Goal: Communication & Community: Answer question/provide support

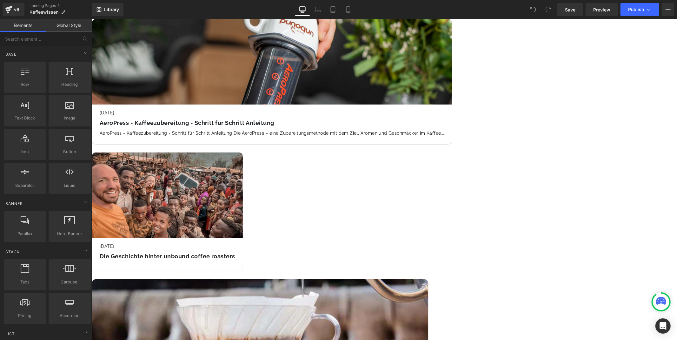
scroll to position [141, 0]
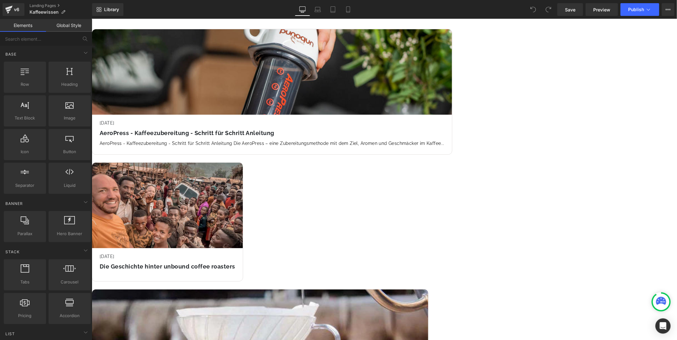
click at [91, 19] on icon at bounding box center [91, 19] width 0 height 0
click at [91, 19] on link at bounding box center [91, 19] width 0 height 0
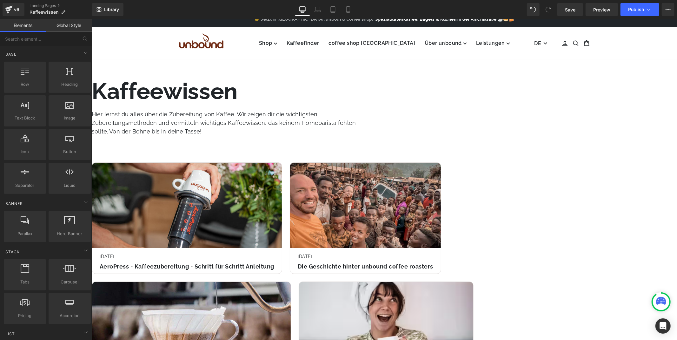
scroll to position [0, 0]
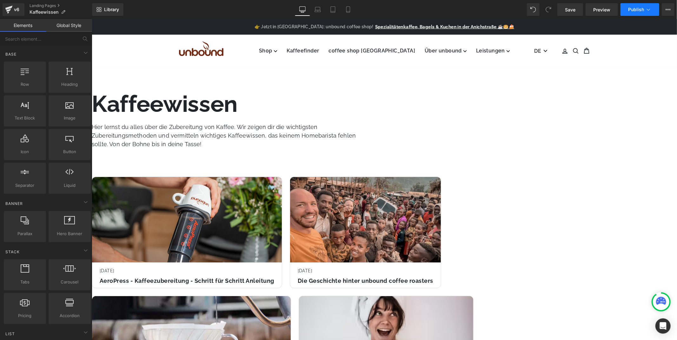
click at [653, 7] on button "Publish" at bounding box center [640, 9] width 39 height 13
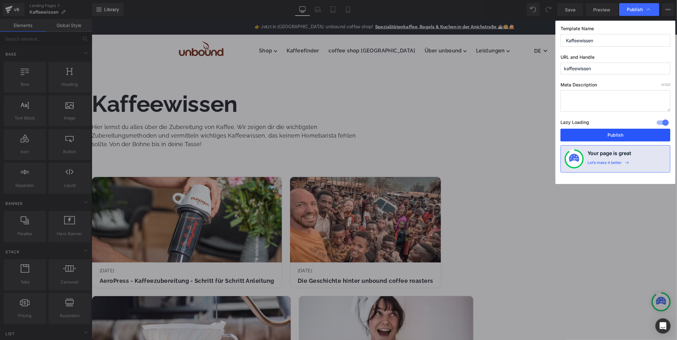
click at [606, 135] on button "Publish" at bounding box center [616, 135] width 110 height 13
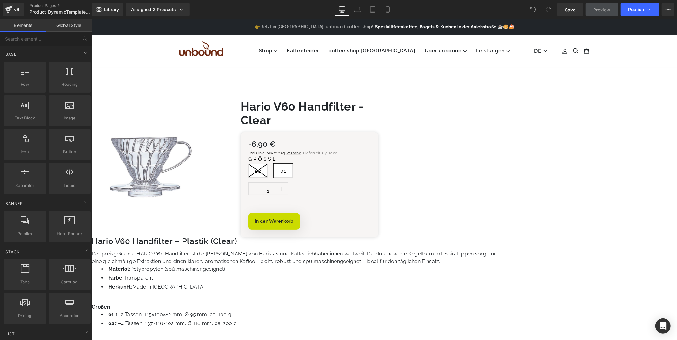
click at [91, 19] on span "Row" at bounding box center [91, 19] width 0 height 0
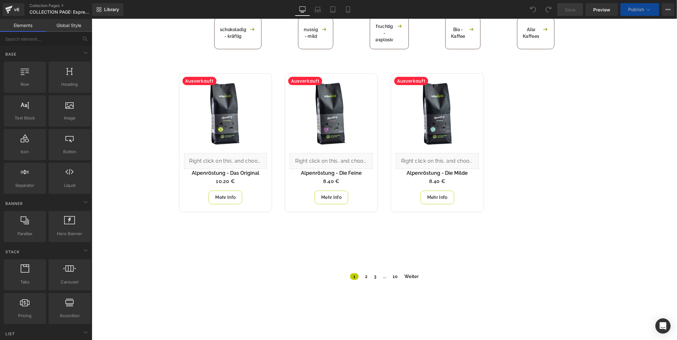
scroll to position [211, 0]
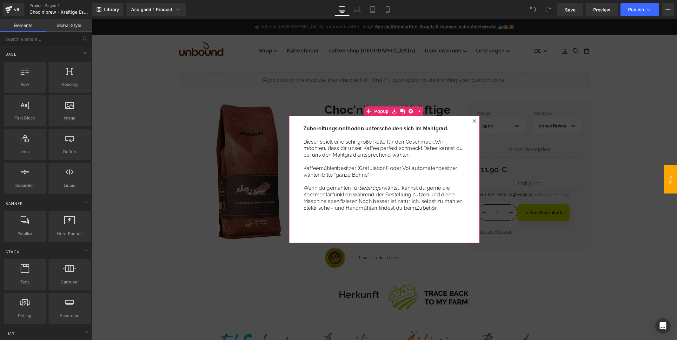
click at [472, 120] on icon at bounding box center [474, 121] width 4 height 4
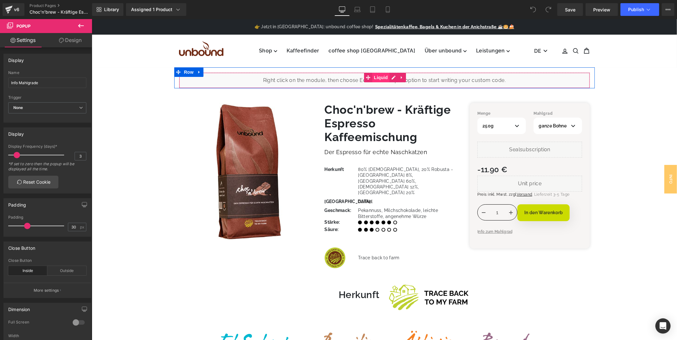
click at [378, 77] on span "Liquid" at bounding box center [380, 77] width 17 height 10
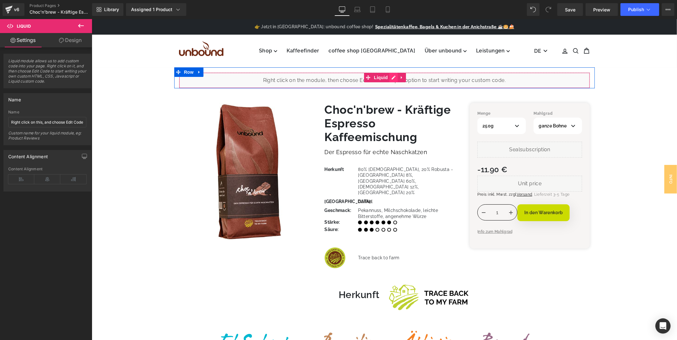
click at [391, 74] on div "Liquid" at bounding box center [384, 80] width 411 height 16
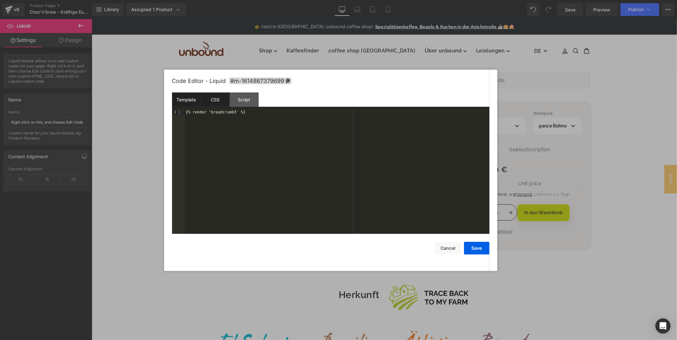
click at [221, 99] on div "CSS" at bounding box center [215, 99] width 29 height 14
click at [248, 97] on div "Script" at bounding box center [244, 99] width 29 height 14
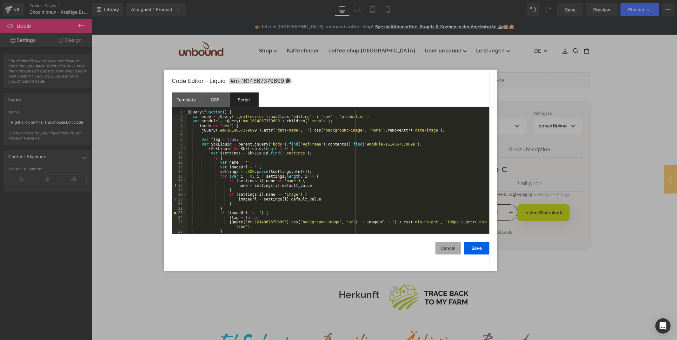
click at [440, 246] on button "Cancel" at bounding box center [448, 248] width 25 height 13
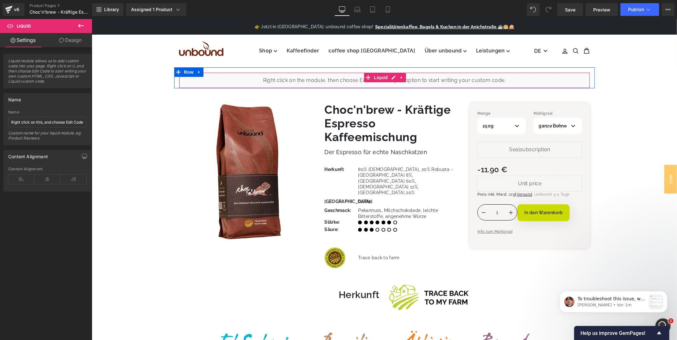
click at [393, 78] on div "Liquid" at bounding box center [384, 80] width 411 height 16
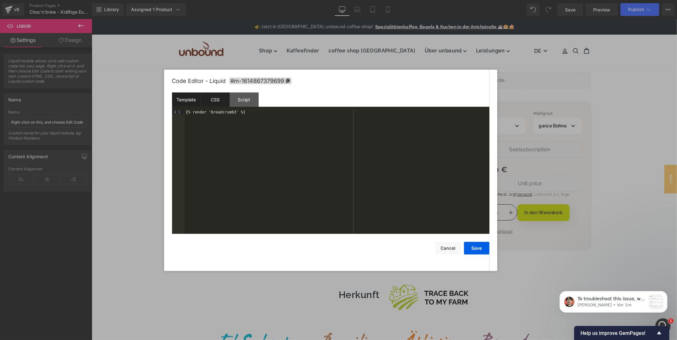
click at [212, 96] on div "CSS" at bounding box center [215, 99] width 29 height 14
click at [249, 102] on div "Script" at bounding box center [244, 99] width 29 height 14
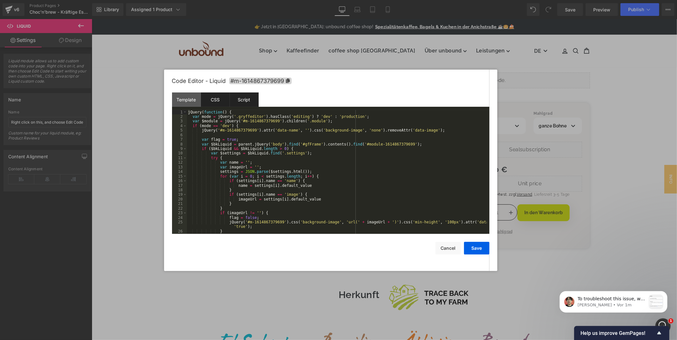
click at [214, 102] on div "CSS" at bounding box center [215, 99] width 29 height 14
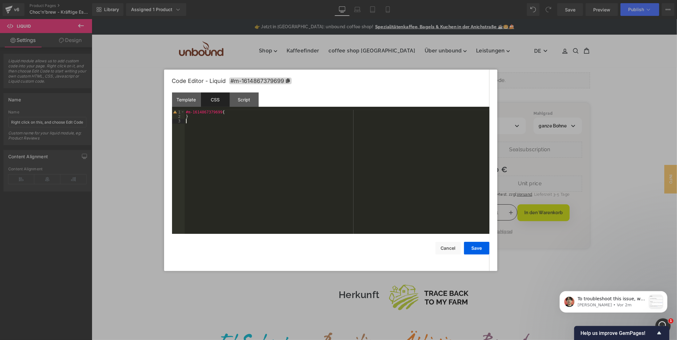
drag, startPoint x: 260, startPoint y: 125, endPoint x: 175, endPoint y: 120, distance: 85.0
click at [175, 121] on pre "1 2 3 #m-1614867379699 { } XXXXXXXXXXXXXXXXXXXXXXXXXXXXXXXXXXXXXXXXXXXXXXXXXX" at bounding box center [331, 172] width 318 height 124
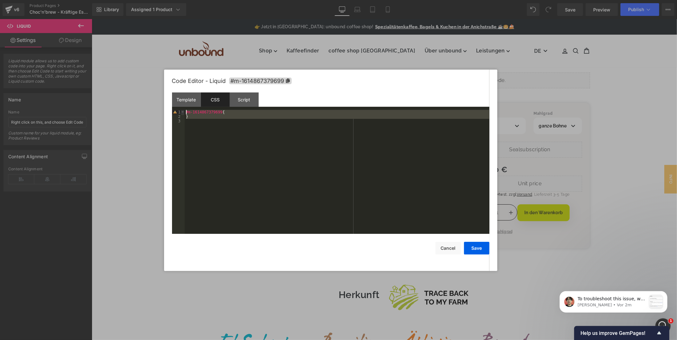
drag, startPoint x: 201, startPoint y: 120, endPoint x: 183, endPoint y: 113, distance: 19.7
click at [183, 113] on pre "1 2 3 #m-1614867379699 { } XXXXXXXXXXXXXXXXXXXXXXXXXXXXXXXXXXXXXXXXXXXXXXXXXX" at bounding box center [331, 172] width 318 height 124
click at [245, 98] on div "Script" at bounding box center [244, 99] width 29 height 14
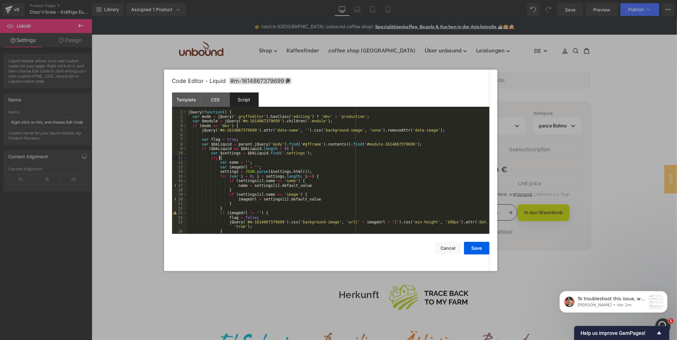
click at [240, 159] on div "jQuery ( function ( ) { var mode = jQuery ( '.gryffeditor' ) . hasClass ( 'edit…" at bounding box center [337, 176] width 300 height 133
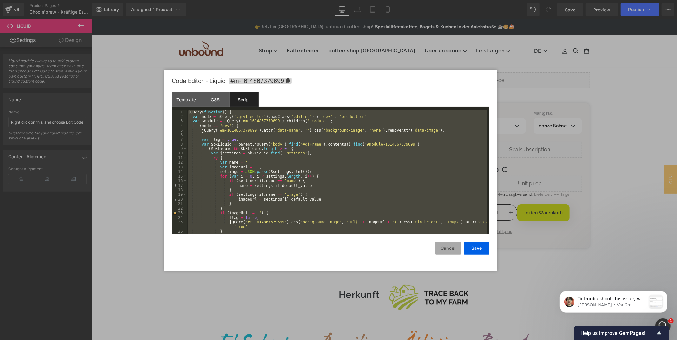
click at [452, 248] on button "Cancel" at bounding box center [448, 248] width 25 height 13
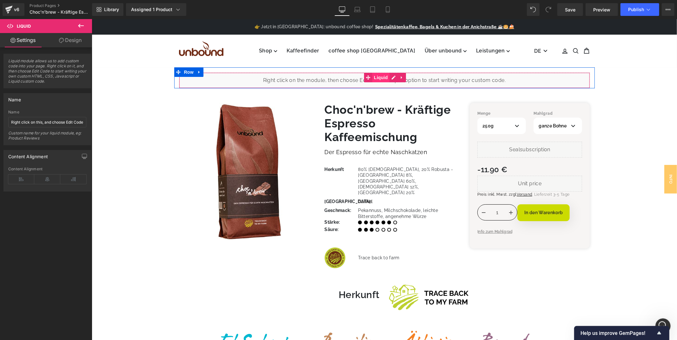
click at [383, 79] on span "Liquid" at bounding box center [380, 77] width 17 height 10
click at [384, 78] on span "Liquid" at bounding box center [380, 77] width 17 height 10
click at [398, 76] on link at bounding box center [402, 77] width 8 height 10
click at [383, 74] on div "Liquid" at bounding box center [384, 80] width 411 height 16
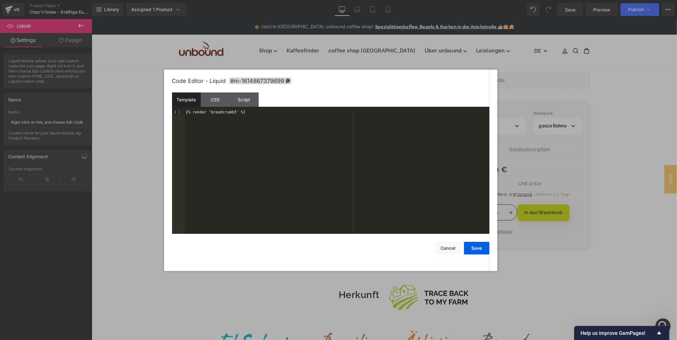
click at [183, 99] on div "Template" at bounding box center [186, 99] width 29 height 14
click at [216, 99] on div "CSS" at bounding box center [215, 99] width 29 height 14
click at [244, 97] on div "Script" at bounding box center [244, 99] width 29 height 14
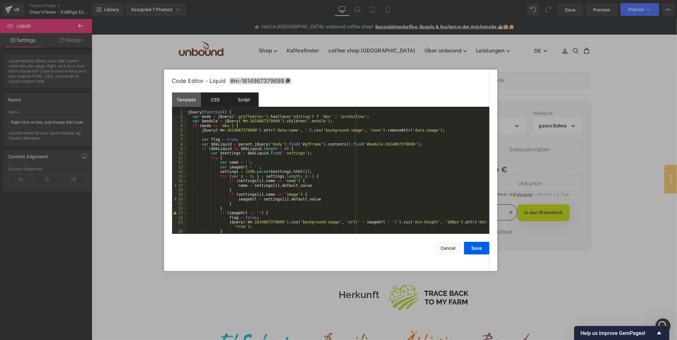
click at [218, 99] on div "CSS" at bounding box center [215, 99] width 29 height 14
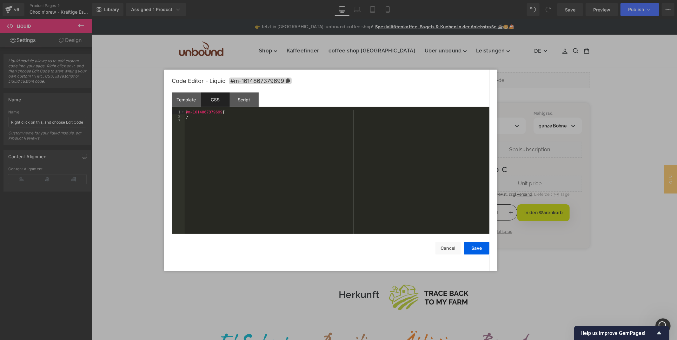
click at [579, 94] on div at bounding box center [338, 170] width 677 height 340
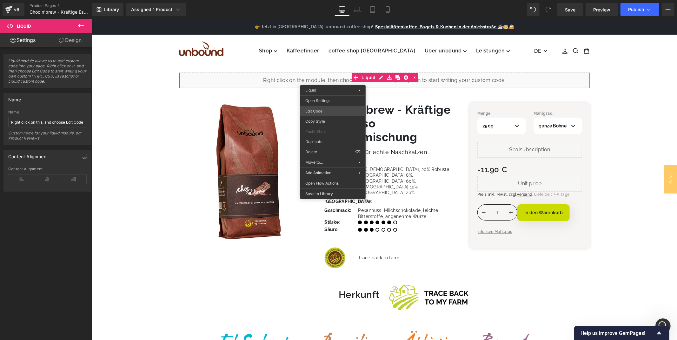
click at [326, 0] on div "Liquid You are previewing how the will restyle your page. You can not edit Elem…" at bounding box center [338, 0] width 677 height 0
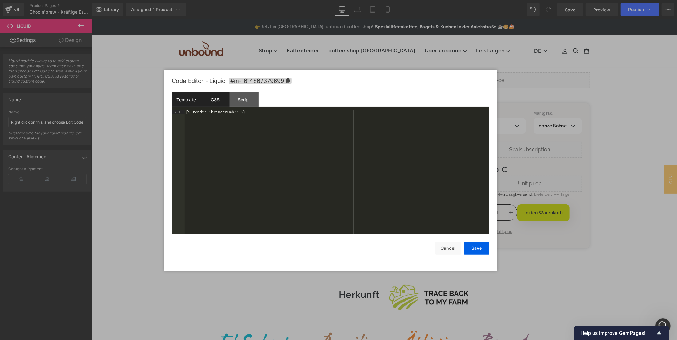
click at [208, 100] on div "CSS" at bounding box center [215, 99] width 29 height 14
click at [237, 99] on div "Script" at bounding box center [244, 99] width 29 height 14
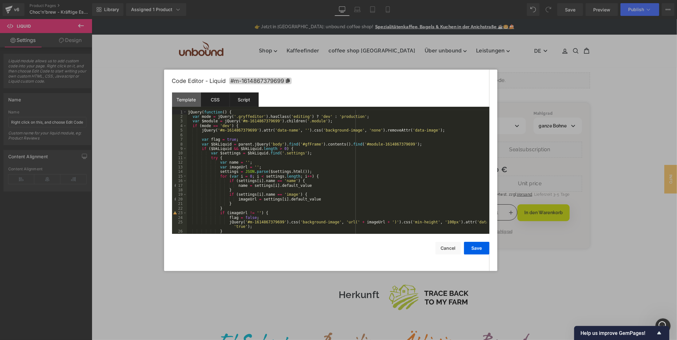
click at [201, 104] on div "CSS" at bounding box center [215, 99] width 29 height 14
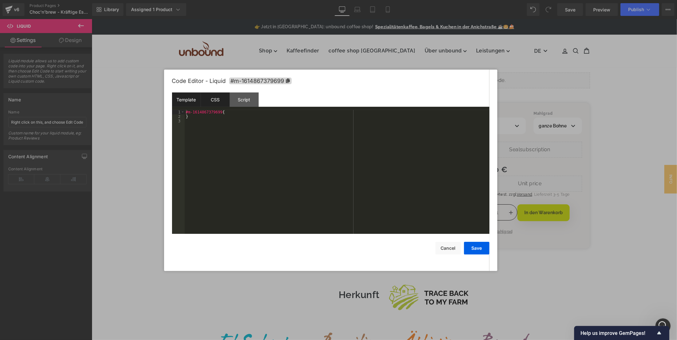
click at [184, 104] on div "Template" at bounding box center [186, 99] width 29 height 14
click at [213, 102] on div "CSS" at bounding box center [215, 99] width 29 height 14
click at [251, 101] on div "Script" at bounding box center [244, 99] width 29 height 14
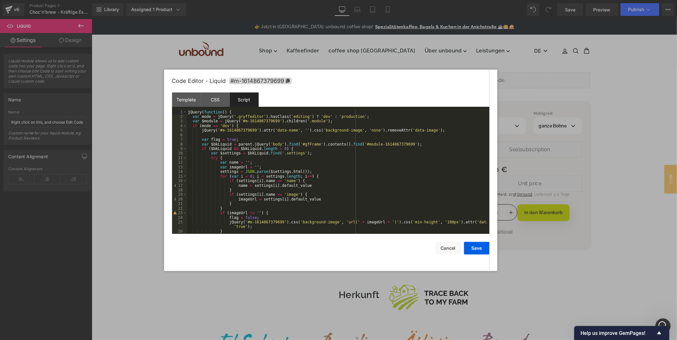
click at [258, 155] on div "jQuery ( function ( ) { var mode = jQuery ( '.gryffeditor' ) . hasClass ( 'edit…" at bounding box center [337, 176] width 300 height 133
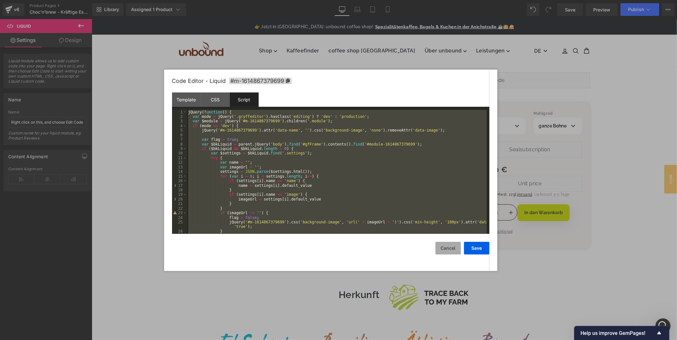
click at [447, 251] on button "Cancel" at bounding box center [448, 248] width 25 height 13
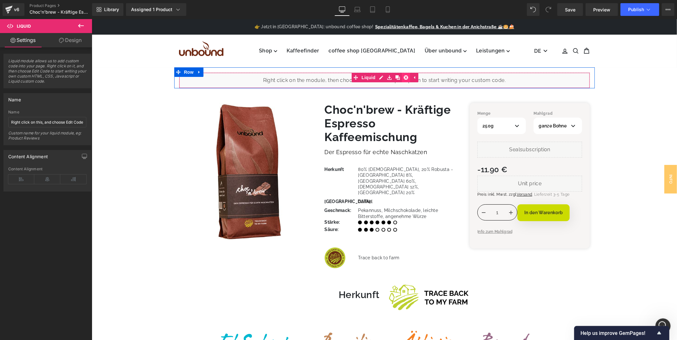
click at [406, 77] on icon at bounding box center [406, 77] width 4 height 4
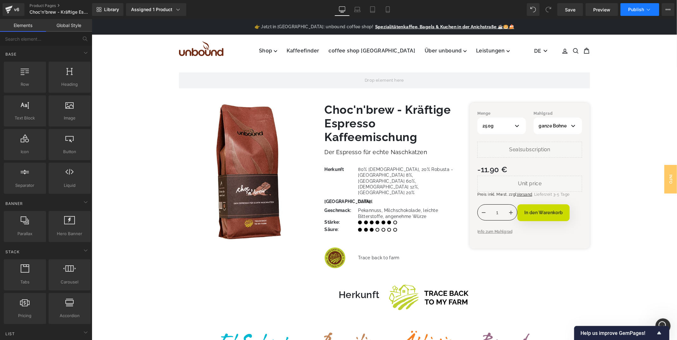
click at [634, 7] on span "Publish" at bounding box center [636, 9] width 16 height 5
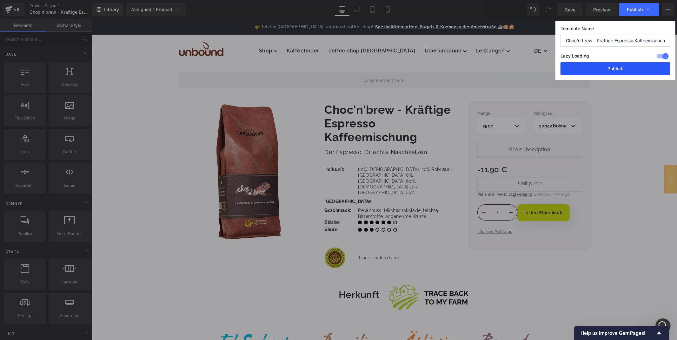
click at [611, 68] on button "Publish" at bounding box center [616, 68] width 110 height 13
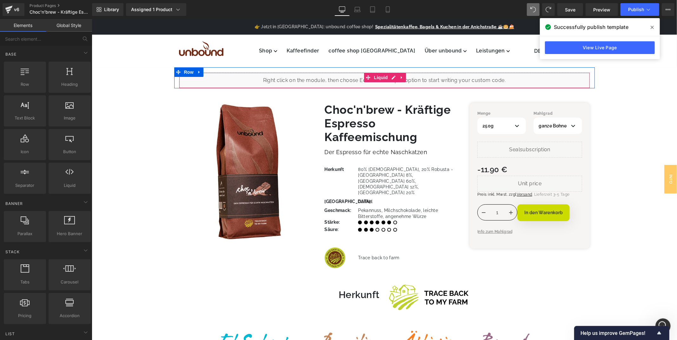
click at [396, 78] on div "Liquid" at bounding box center [384, 80] width 411 height 16
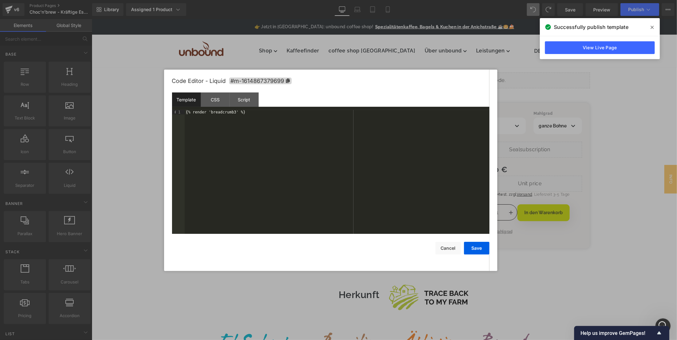
click at [473, 90] on div "Code Editor - Liquid #m-1614867379699" at bounding box center [331, 81] width 318 height 23
drag, startPoint x: 447, startPoint y: 249, endPoint x: 287, endPoint y: 140, distance: 193.1
click at [447, 249] on button "Cancel" at bounding box center [448, 248] width 25 height 13
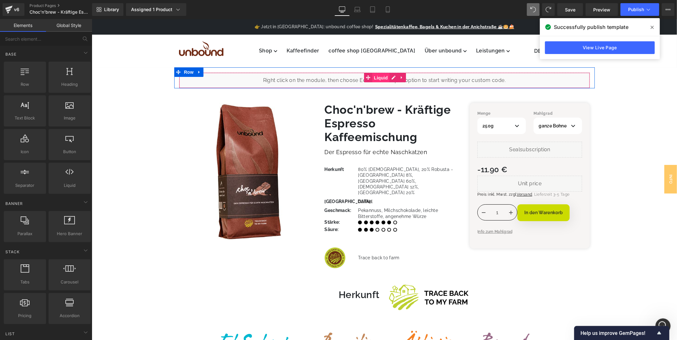
click at [377, 77] on span "Liquid" at bounding box center [380, 78] width 17 height 10
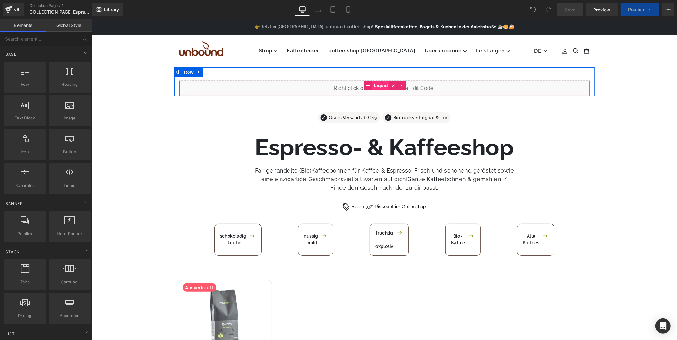
click at [385, 86] on span "Liquid" at bounding box center [380, 85] width 17 height 10
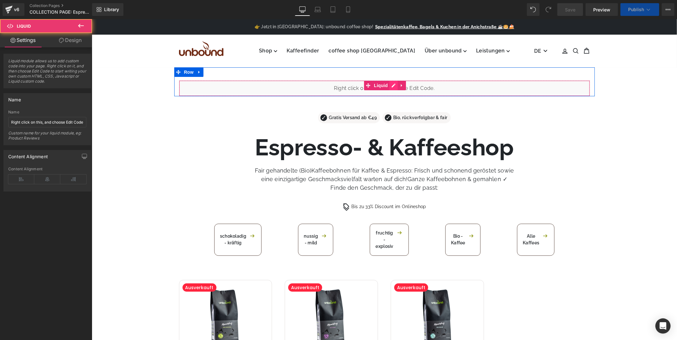
click at [389, 85] on div "Liquid" at bounding box center [384, 88] width 411 height 16
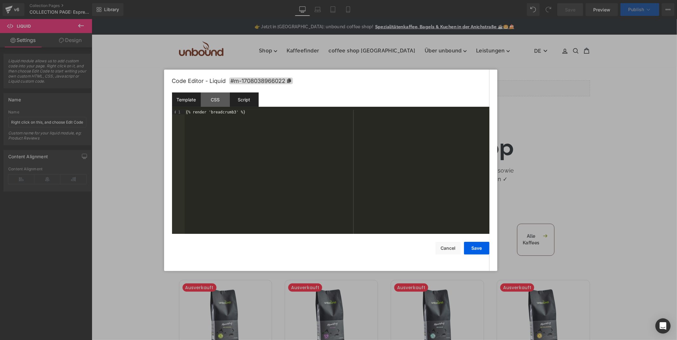
click at [252, 100] on div "Script" at bounding box center [244, 99] width 29 height 14
click at [222, 97] on div "CSS" at bounding box center [215, 99] width 29 height 14
click at [186, 95] on div "Template" at bounding box center [186, 99] width 29 height 14
click at [217, 101] on div "CSS" at bounding box center [215, 99] width 29 height 14
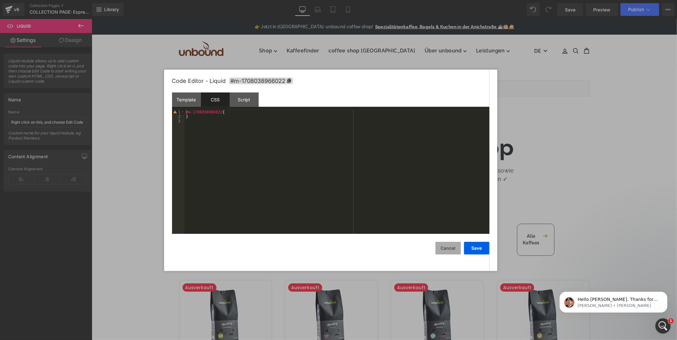
drag, startPoint x: 451, startPoint y: 246, endPoint x: 370, endPoint y: 230, distance: 82.5
click at [451, 246] on button "Cancel" at bounding box center [448, 248] width 25 height 13
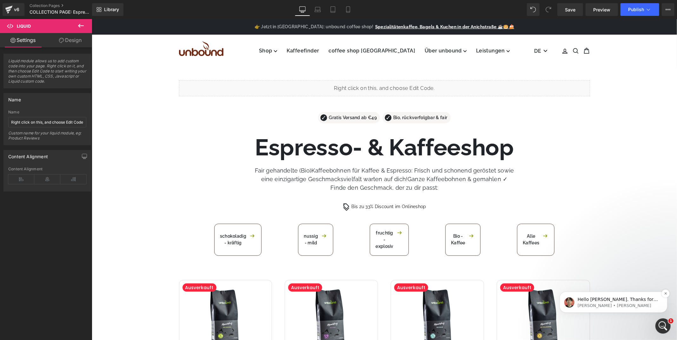
click at [611, 300] on span "Hello Lukas. Thanks for reaching out. Ethan from the GemPages Support team is h…" at bounding box center [618, 311] width 80 height 30
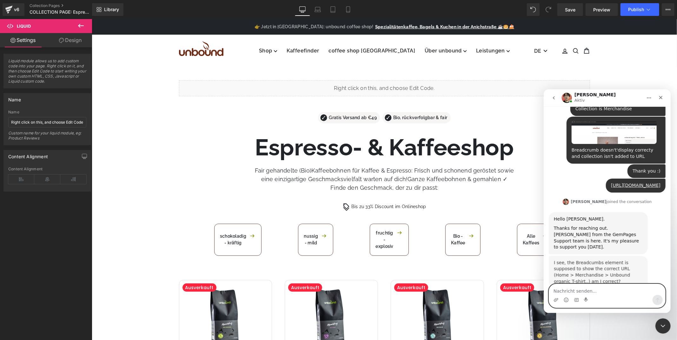
scroll to position [344, 0]
click at [579, 287] on textarea "Nachricht senden..." at bounding box center [607, 289] width 116 height 11
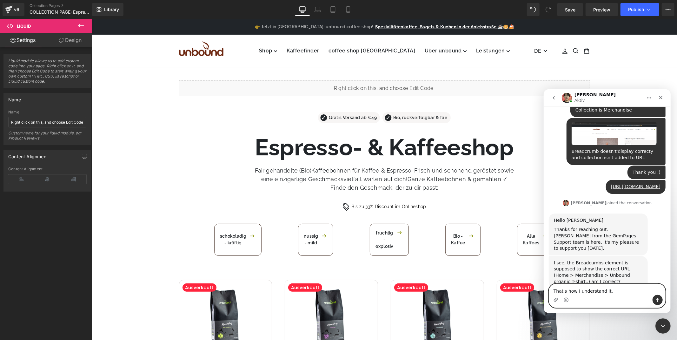
drag, startPoint x: 606, startPoint y: 289, endPoint x: 546, endPoint y: 288, distance: 60.3
click at [546, 288] on div "That's how I understand it. That's how I understand it." at bounding box center [607, 295] width 127 height 24
click at [566, 291] on textarea "If the Breadcrumb is" at bounding box center [607, 289] width 116 height 11
click at [622, 289] on textarea "If the Gempages Breadcrumb is" at bounding box center [607, 289] width 116 height 11
click at [630, 287] on textarea "If the Gempages Breadcrumb is" at bounding box center [607, 289] width 116 height 11
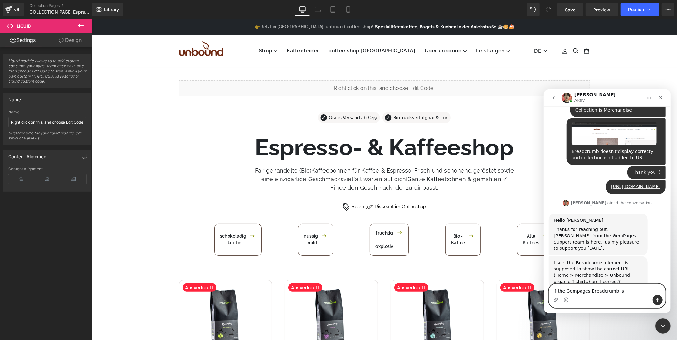
paste textarea "location-based"
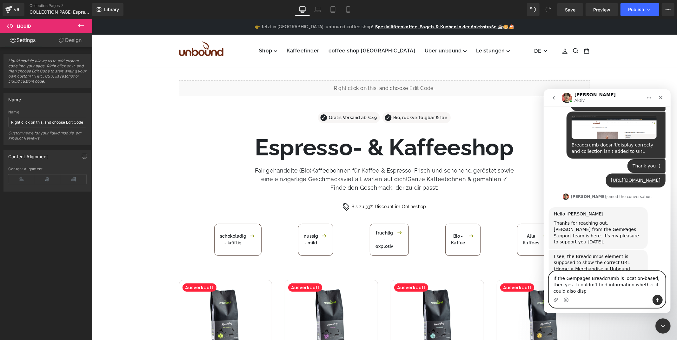
scroll to position [357, 0]
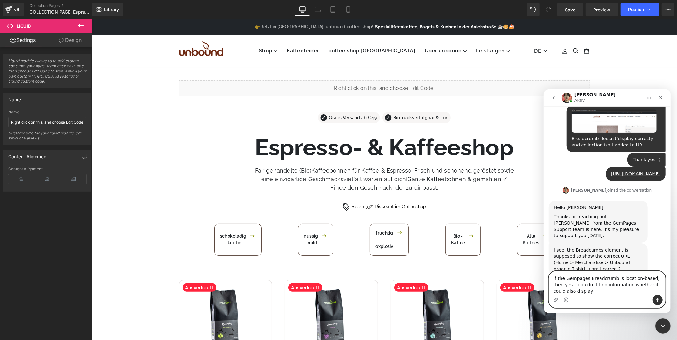
click at [551, 277] on textarea "If the Gempages Breadcrumb is location-based, then yes. I couldm't find informa…" at bounding box center [607, 282] width 116 height 23
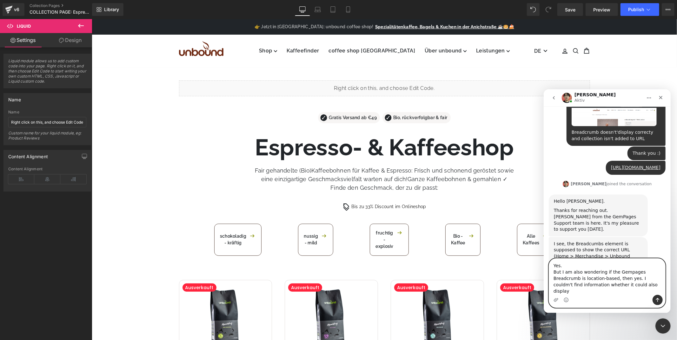
drag, startPoint x: 603, startPoint y: 278, endPoint x: 551, endPoint y: 277, distance: 52.4
click at [551, 277] on textarea "Yes. But I am also wondering if the Gempages Breadcrumb is location-based, then…" at bounding box center [607, 276] width 116 height 36
click at [587, 285] on textarea "Yes. But I am also wondering if the Gempages Breadcrumb is location-based, then…" at bounding box center [607, 276] width 116 height 36
click at [600, 290] on textarea "Yes. But I am also wondering if the Gempages Breadcrumb is location-based. I co…" at bounding box center [607, 280] width 116 height 30
click at [605, 284] on textarea "Yes. But I am also wondering if the Gempages Breadcrumb is location-based. I co…" at bounding box center [607, 276] width 116 height 36
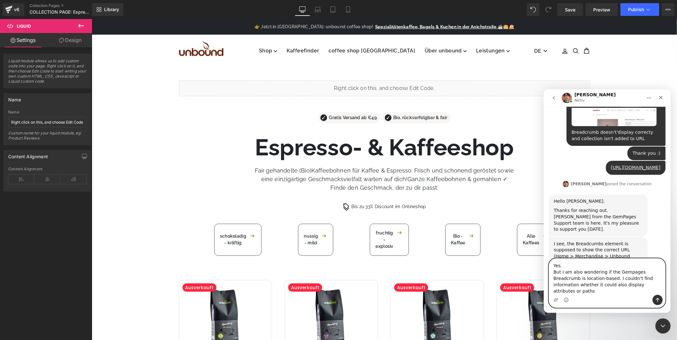
drag, startPoint x: 553, startPoint y: 275, endPoint x: 560, endPoint y: 277, distance: 6.8
click at [560, 277] on textarea "Yes. But I am also wondering if the Gempages Breadcrumb is location-based. I co…" at bounding box center [607, 276] width 116 height 36
click at [560, 277] on textarea "Yes. I am also wondering if the Gempages Breadcrumb is location-based. I couldn…" at bounding box center [607, 276] width 116 height 36
drag, startPoint x: 560, startPoint y: 277, endPoint x: 588, endPoint y: 276, distance: 28.3
click at [588, 276] on textarea "Yes. I am also wondering if the Gempages Breadcrumb is location-based. I couldn…" at bounding box center [607, 276] width 116 height 36
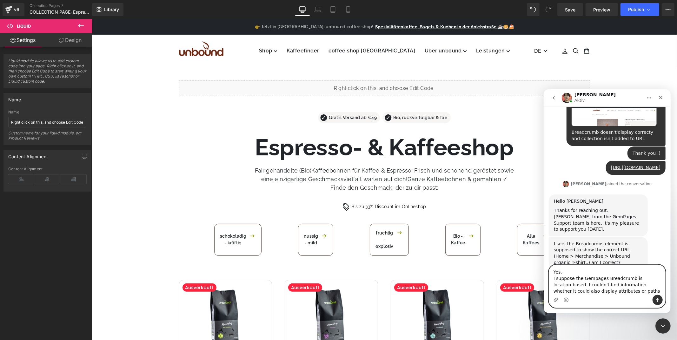
click at [616, 293] on textarea "Yes. I suppose the Gempages Breadcrumb is location-based. I couldn't find infor…" at bounding box center [607, 280] width 116 height 30
type textarea "Yes. I suppose the Gempages Breadcrumb is location-based. I couldn't find infor…"
click at [661, 298] on button "Sende eine Nachricht…" at bounding box center [658, 299] width 10 height 10
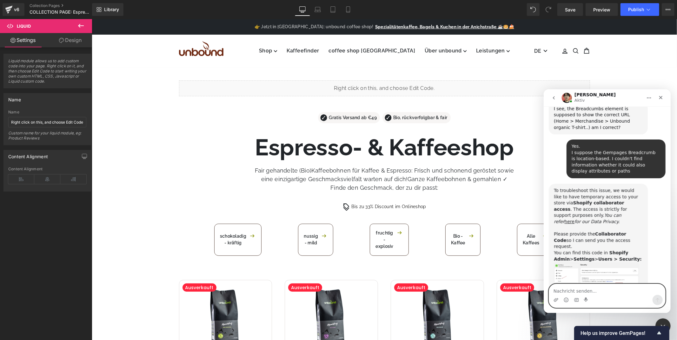
scroll to position [506, 0]
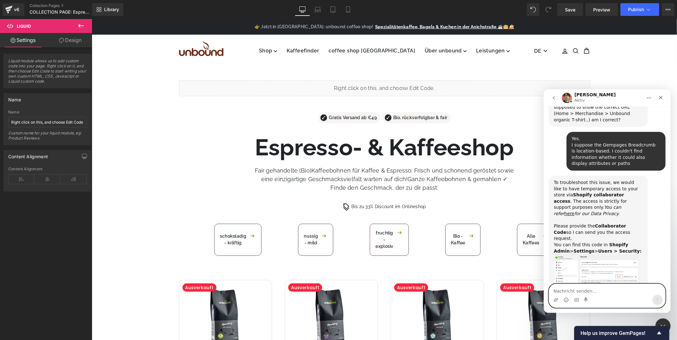
click at [585, 287] on textarea "Nachricht senden..." at bounding box center [607, 289] width 116 height 11
paste textarea "1556"
type textarea "1556"
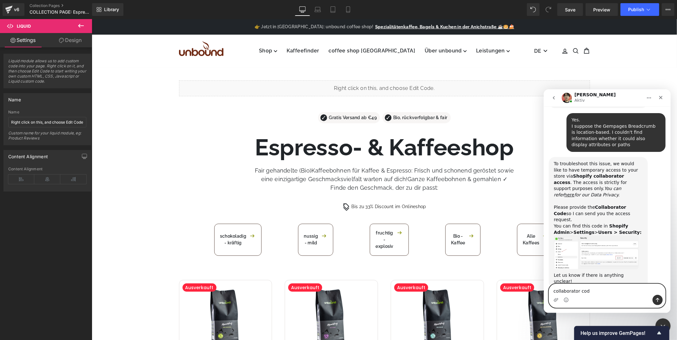
type textarea "collaborator code"
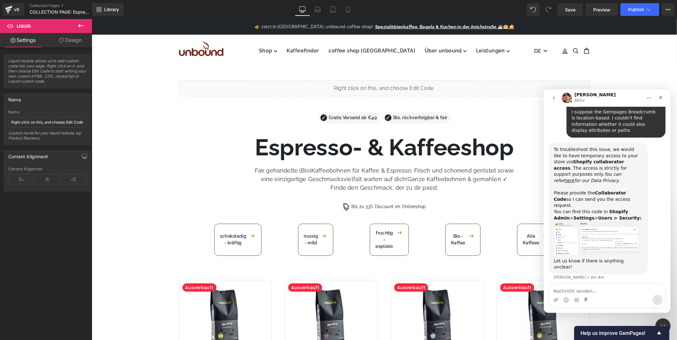
drag, startPoint x: 534, startPoint y: 207, endPoint x: 236, endPoint y: 162, distance: 301.2
click at [236, 162] on div at bounding box center [338, 160] width 677 height 321
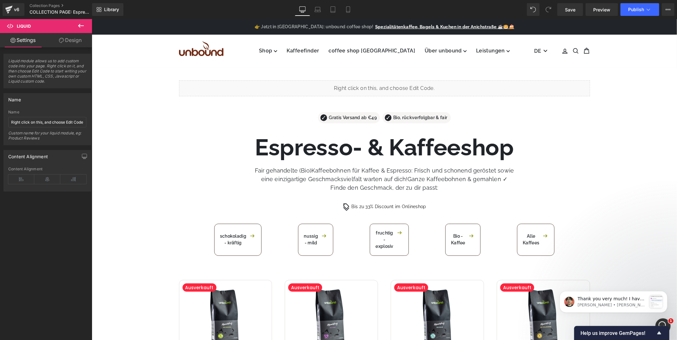
scroll to position [653, 0]
click at [599, 299] on span "Thank you very much! I have sent our request. Please help us accept it. ﻿You ca…" at bounding box center [612, 336] width 68 height 81
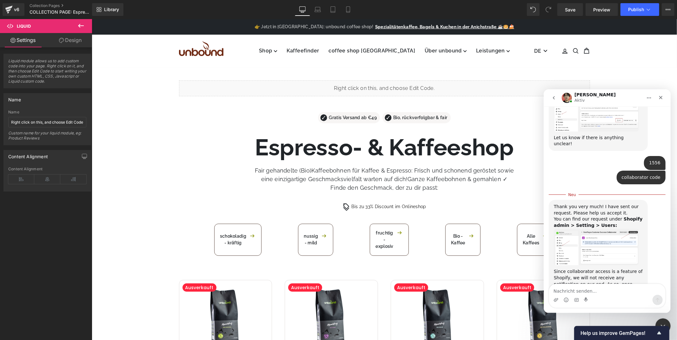
scroll to position [664, 0]
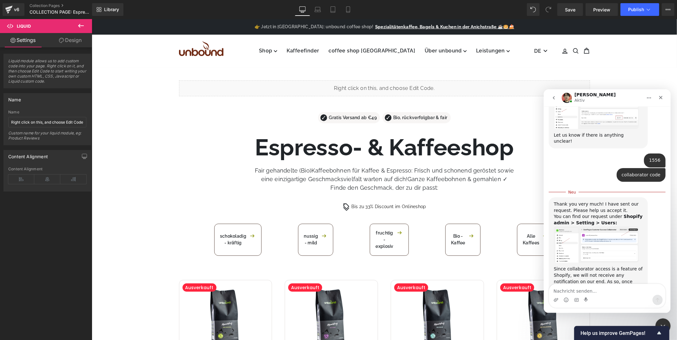
click at [601, 285] on textarea "Nachricht senden..." at bounding box center [607, 289] width 116 height 11
type textarea "A"
type textarea "Accepted"
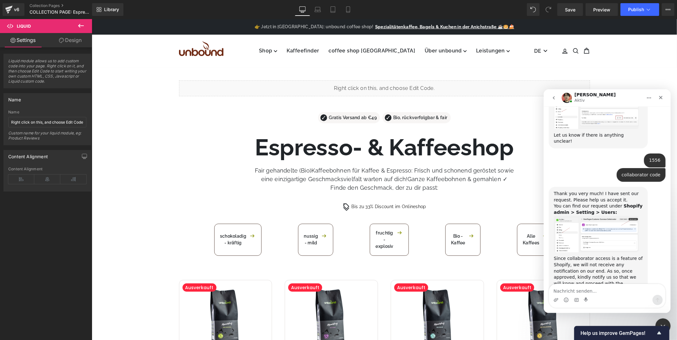
scroll to position [672, 0]
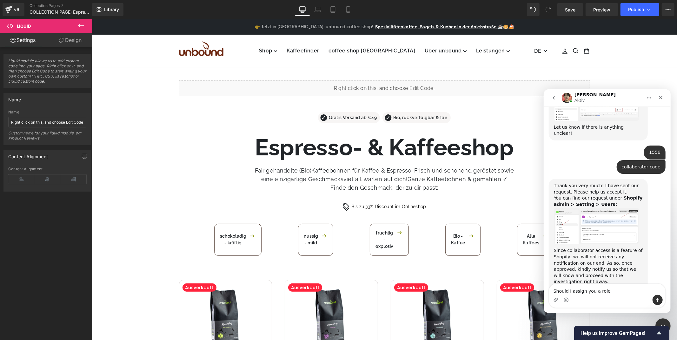
type textarea "Should I assign you a role?"
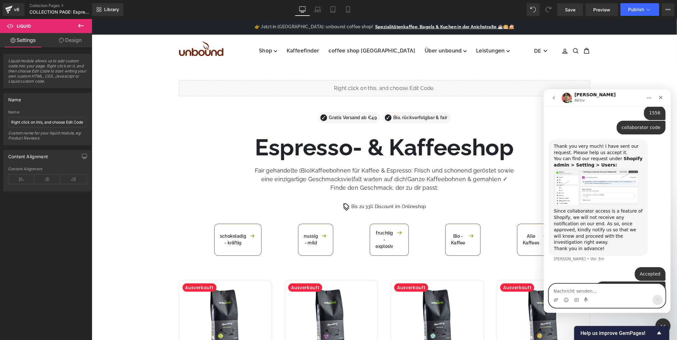
scroll to position [711, 0]
click at [595, 289] on textarea "Nachricht senden..." at bounding box center [607, 289] width 116 height 11
type textarea "Already done"
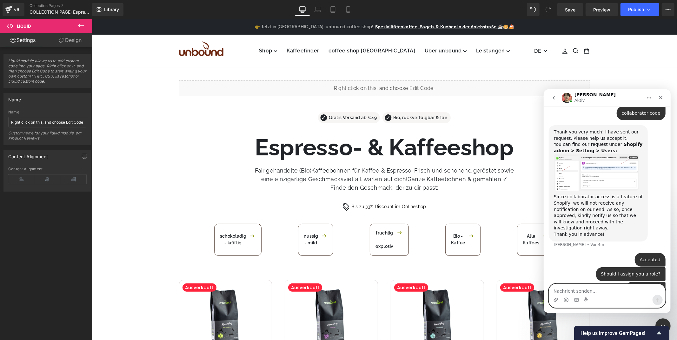
scroll to position [726, 0]
type textarea "Lmk if that's not right"
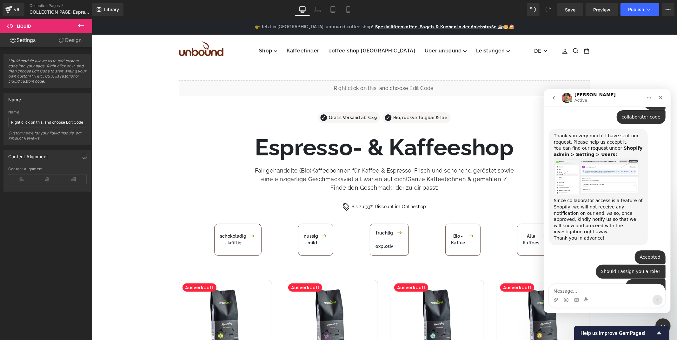
scroll to position [772, 0]
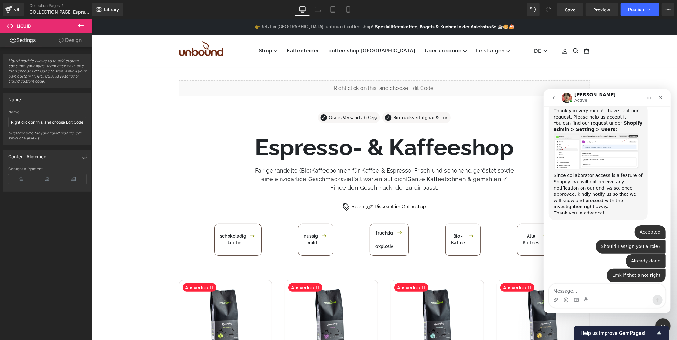
click at [191, 124] on div at bounding box center [338, 160] width 677 height 321
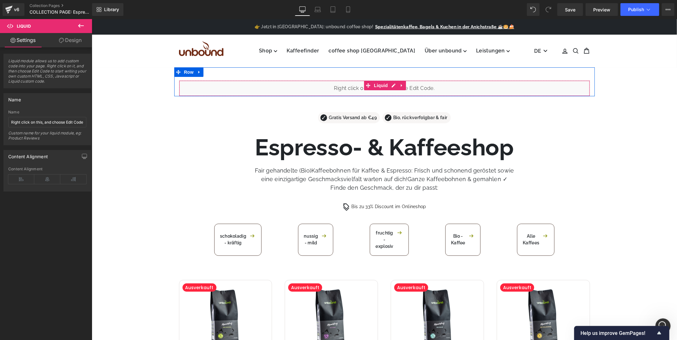
click at [332, 85] on div "Liquid" at bounding box center [384, 88] width 411 height 16
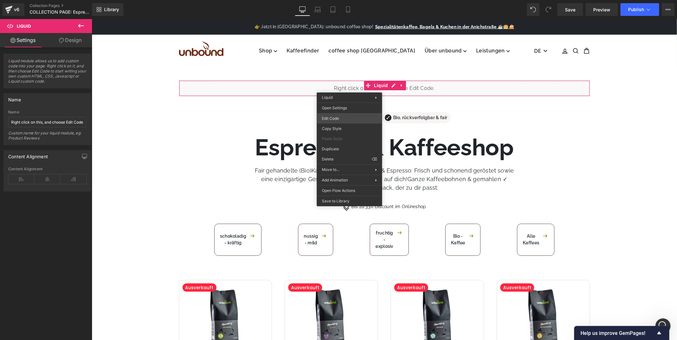
click at [345, 0] on div "Liquid You are previewing how the will restyle your page. You can not edit Elem…" at bounding box center [338, 0] width 677 height 0
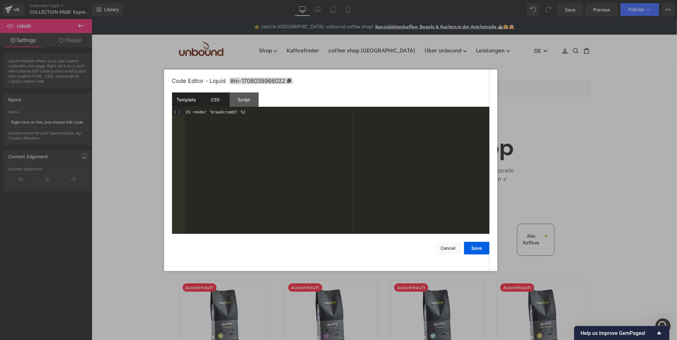
click at [225, 102] on div "CSS" at bounding box center [215, 99] width 29 height 14
click at [246, 100] on div "Script" at bounding box center [244, 99] width 29 height 14
click at [221, 97] on div "CSS" at bounding box center [215, 99] width 29 height 14
click at [254, 97] on div "Script" at bounding box center [244, 99] width 29 height 14
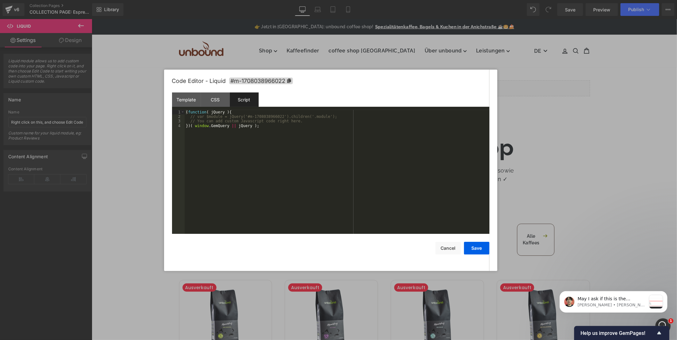
scroll to position [812, 0]
click at [227, 100] on div "CSS" at bounding box center [215, 99] width 29 height 14
click at [599, 298] on span "May I ask if this is the collection you're working on right now?" at bounding box center [609, 305] width 63 height 18
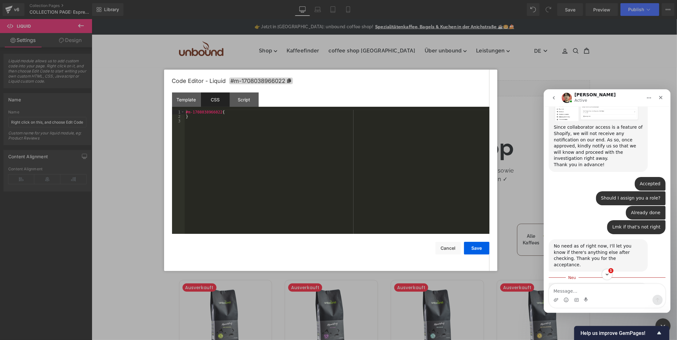
scroll to position [823, 0]
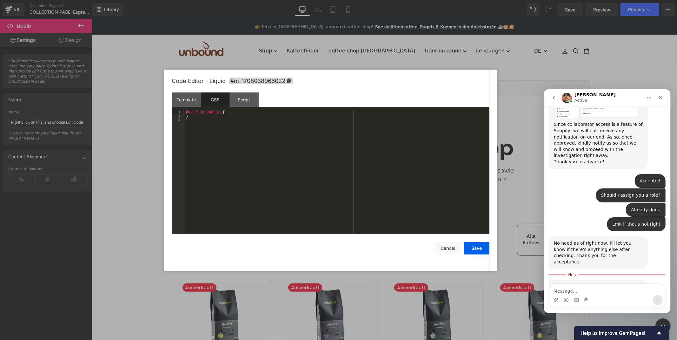
click at [583, 296] on img "Ethan sagt…" at bounding box center [596, 306] width 85 height 20
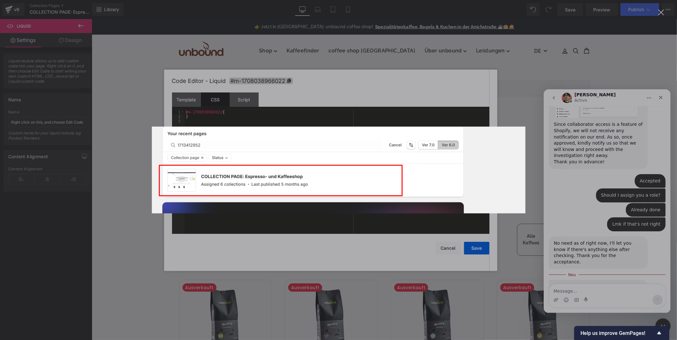
click at [630, 247] on div "Intercom Messenger" at bounding box center [338, 170] width 677 height 340
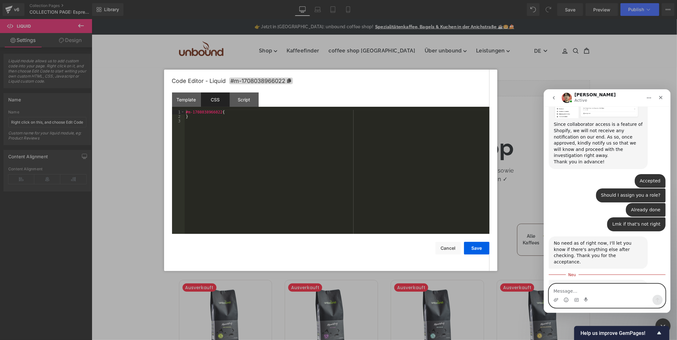
click at [595, 291] on textarea "Message…" at bounding box center [607, 289] width 116 height 11
type textarea "Yes, I am trying to figure out V6 es well"
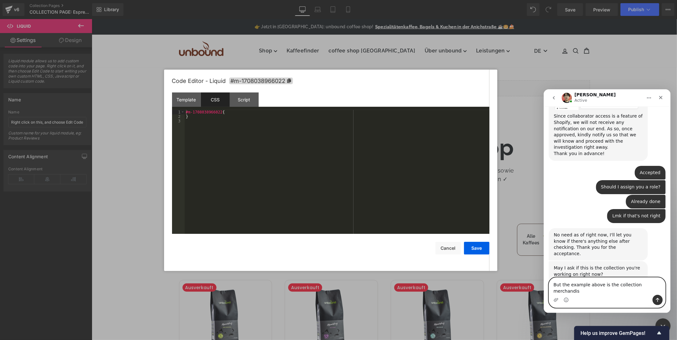
type textarea "But the example above is the collection merchandise"
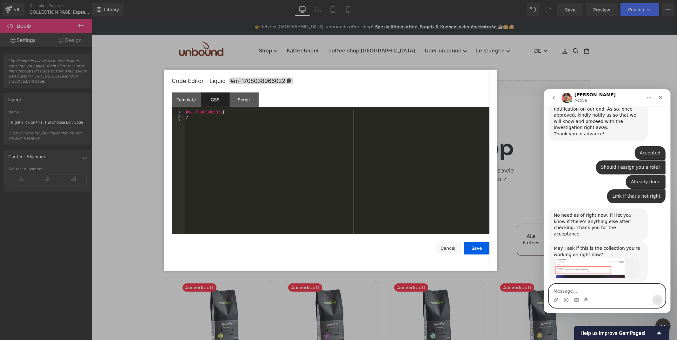
scroll to position [852, 0]
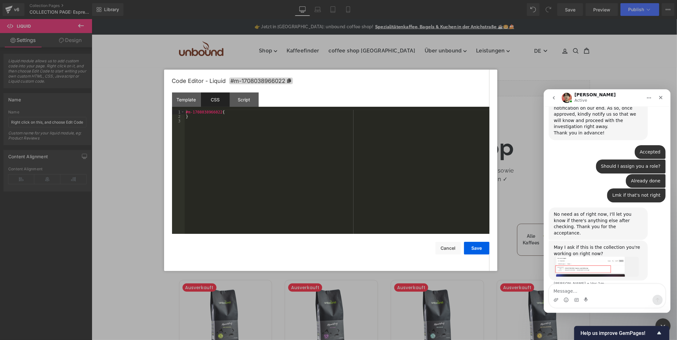
click at [443, 248] on div at bounding box center [338, 160] width 677 height 321
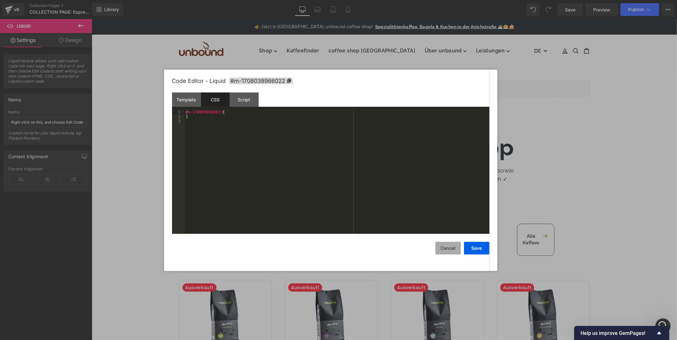
click at [450, 248] on button "Cancel" at bounding box center [448, 248] width 25 height 13
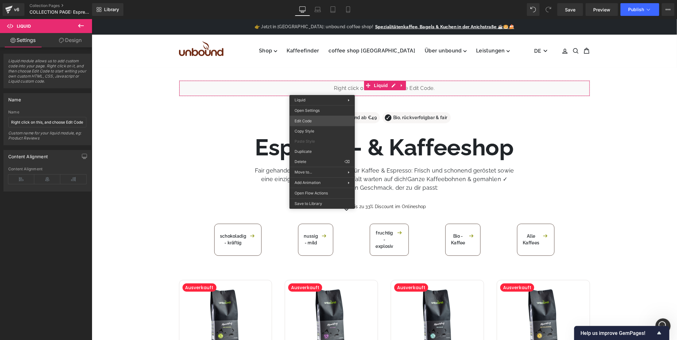
click at [316, 0] on div "Liquid You are previewing how the will restyle your page. You can not edit Elem…" at bounding box center [338, 0] width 677 height 0
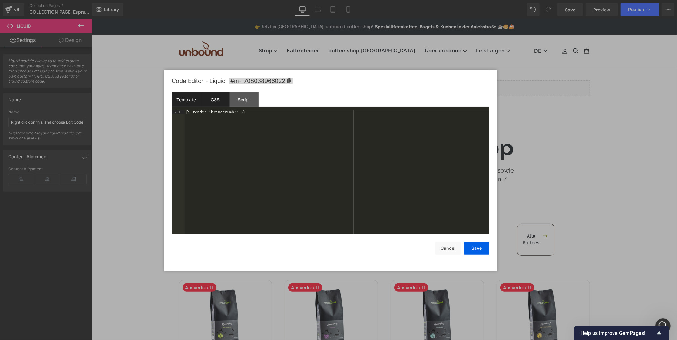
click at [220, 101] on div "CSS" at bounding box center [215, 99] width 29 height 14
click at [237, 99] on div "Script" at bounding box center [244, 99] width 29 height 14
click at [221, 97] on div "CSS" at bounding box center [215, 99] width 29 height 14
click at [240, 103] on div "Script" at bounding box center [244, 99] width 29 height 14
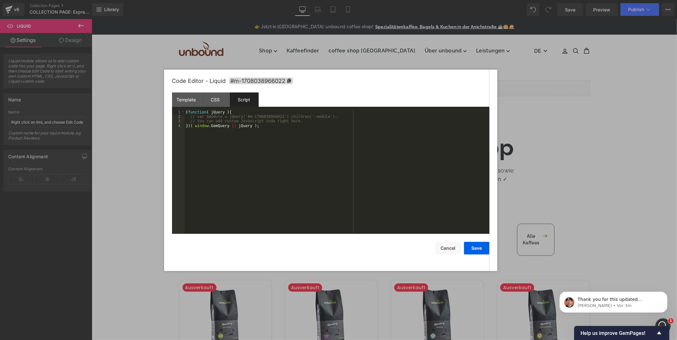
scroll to position [877, 0]
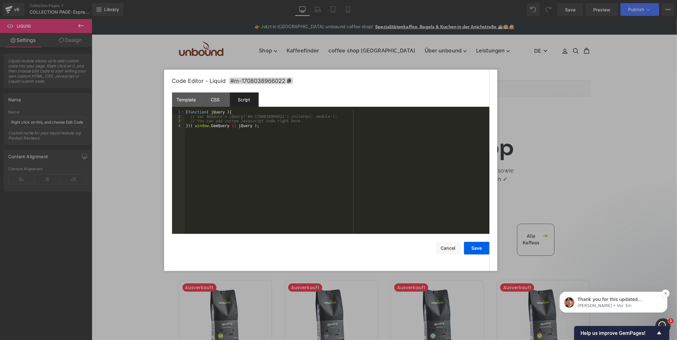
click at [595, 298] on span "Thank you for this updated information, please let me have a check on my end." at bounding box center [615, 305] width 75 height 18
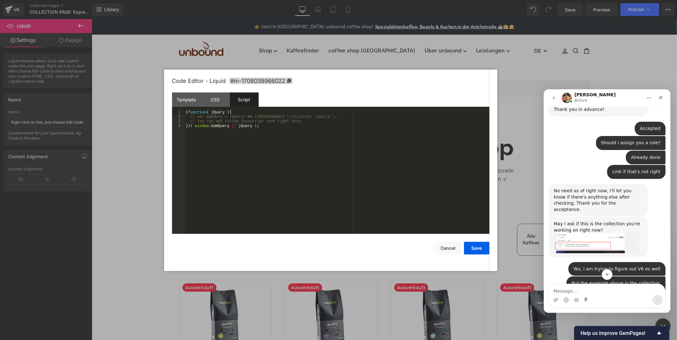
scroll to position [888, 0]
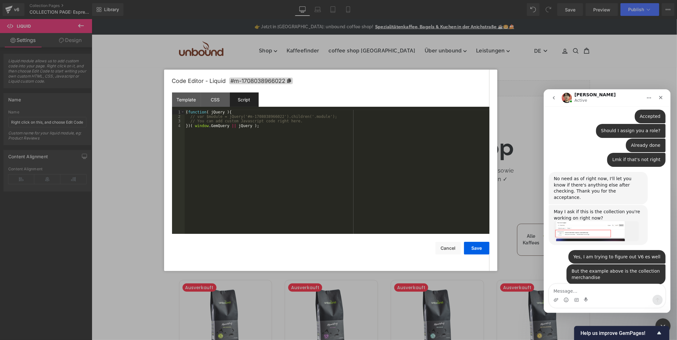
click at [544, 70] on div at bounding box center [338, 160] width 677 height 321
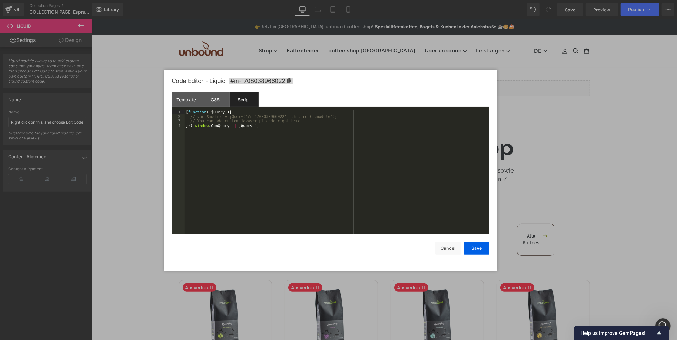
click at [555, 140] on div at bounding box center [338, 170] width 677 height 340
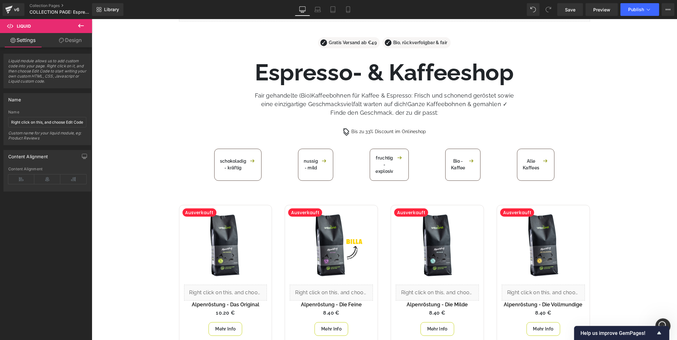
scroll to position [106, 0]
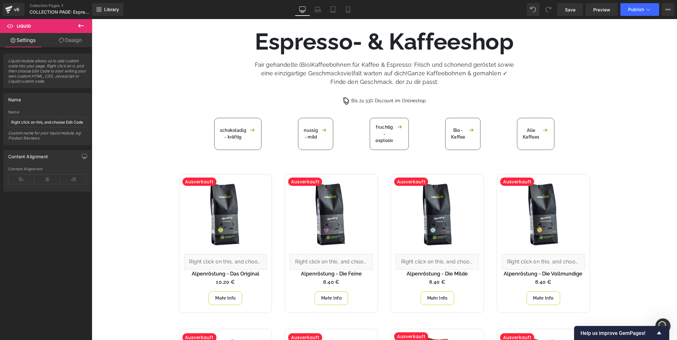
click at [84, 23] on icon at bounding box center [81, 26] width 8 height 8
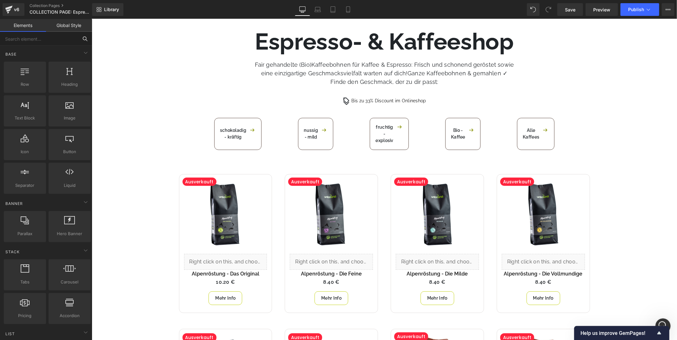
click at [35, 41] on input "text" at bounding box center [39, 39] width 78 height 14
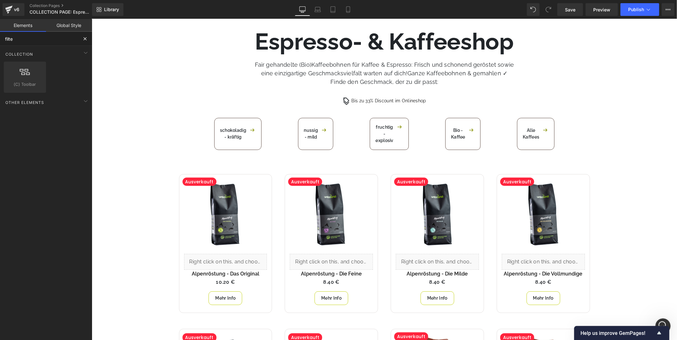
type input "filter"
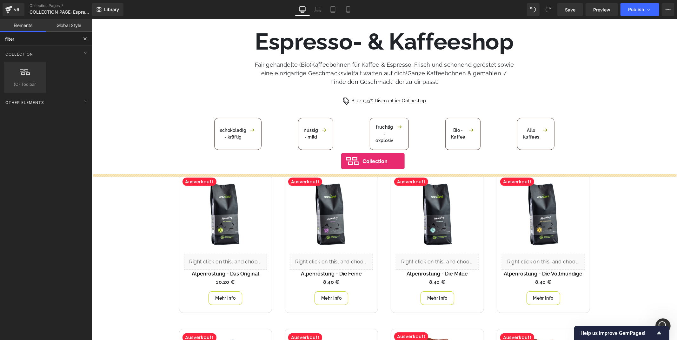
drag, startPoint x: 116, startPoint y: 96, endPoint x: 341, endPoint y: 160, distance: 234.4
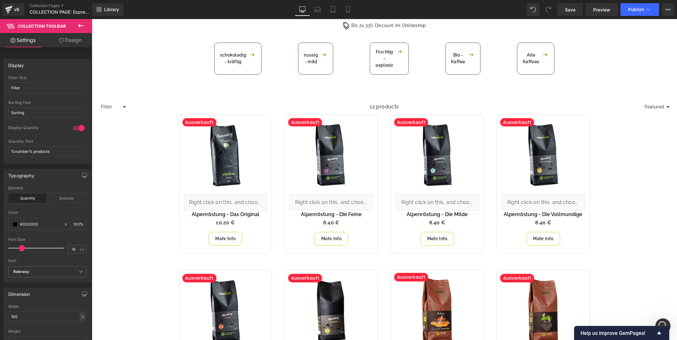
scroll to position [176, 0]
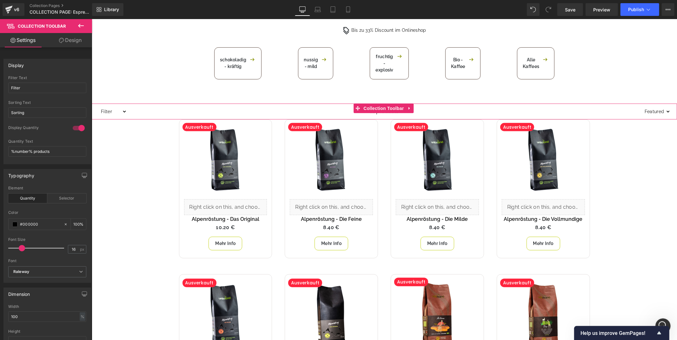
click at [121, 111] on select "Filter Kaffee subscription kaffee bio Geschenke" at bounding box center [112, 111] width 29 height 8
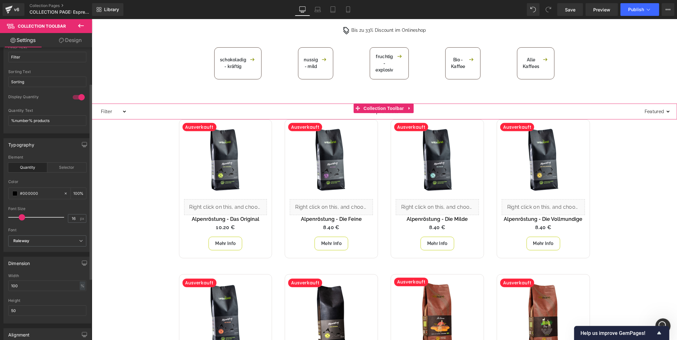
scroll to position [0, 0]
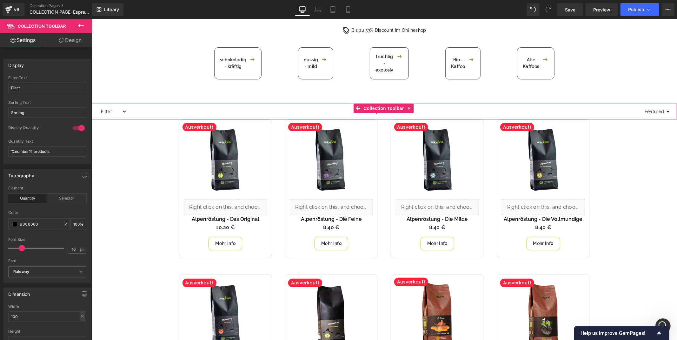
click at [124, 111] on select "Filter Kaffee subscription kaffee bio Geschenke" at bounding box center [112, 111] width 29 height 8
click at [123, 110] on select "Filter Kaffee subscription kaffee bio Geschenke" at bounding box center [112, 111] width 29 height 8
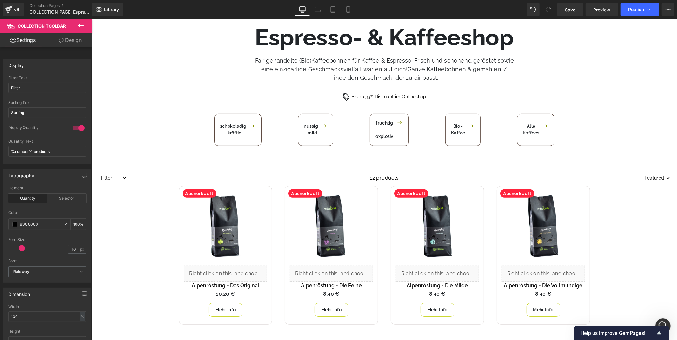
scroll to position [106, 0]
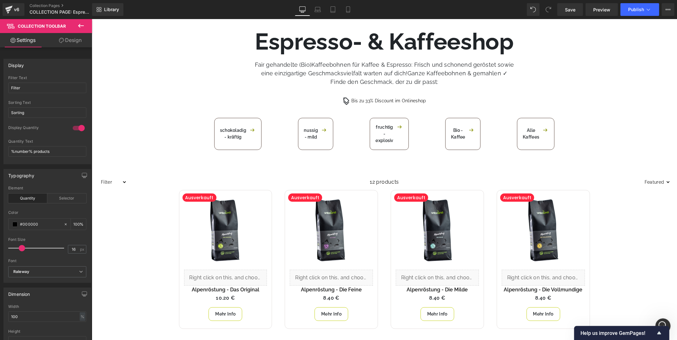
click at [121, 181] on select "Filter Kaffee subscription kaffee bio Geschenke" at bounding box center [112, 182] width 29 height 8
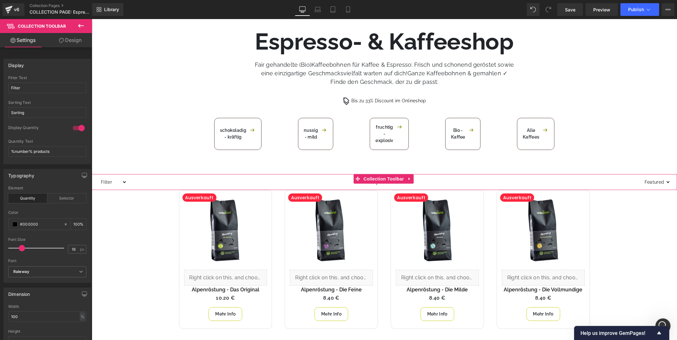
click at [660, 181] on select "Sorting Best selling Featured Alphabetically, A-Z Alphabetically, Z-A Price, lo…" at bounding box center [656, 182] width 29 height 8
click at [113, 182] on select "Filter Kaffee subscription kaffee bio Geschenke" at bounding box center [112, 182] width 29 height 8
click at [98, 178] on select "Filter Kaffee subscription kaffee bio Geschenke" at bounding box center [112, 182] width 29 height 8
click at [121, 182] on select "Filter Kaffee subscription kaffee bio Geschenke" at bounding box center [112, 182] width 29 height 8
select select "subscription"
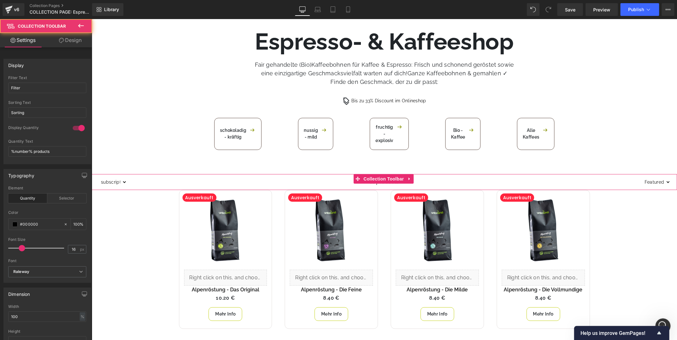
click at [98, 178] on select "Filter Kaffee subscription kaffee bio Geschenke" at bounding box center [112, 182] width 29 height 8
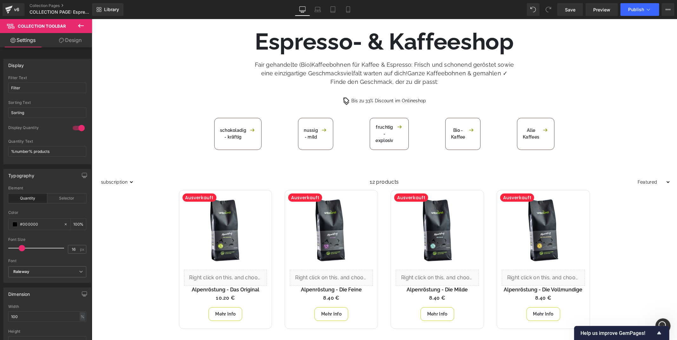
scroll to position [888, 0]
click at [664, 319] on div "Intercom-Nachrichtendienst öffnen" at bounding box center [662, 324] width 21 height 21
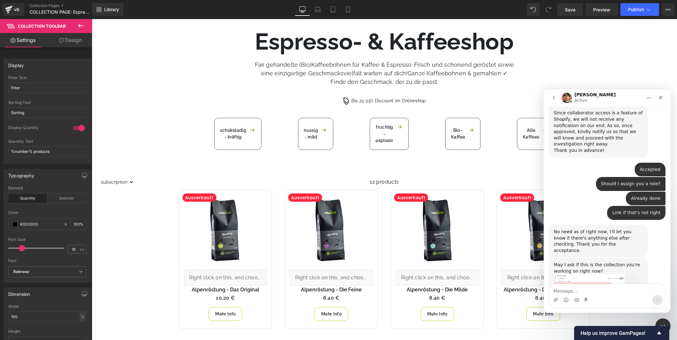
scroll to position [877, 0]
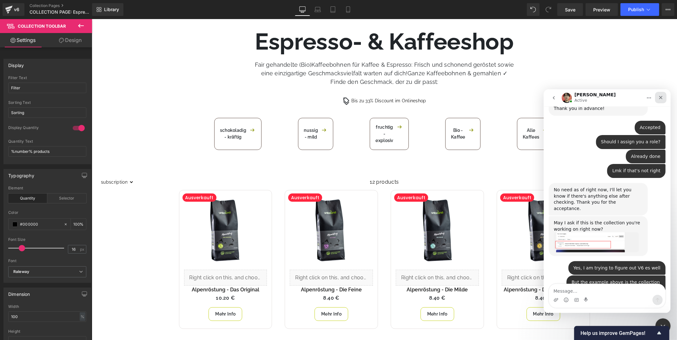
click at [660, 97] on icon "Schließen" at bounding box center [660, 97] width 3 height 3
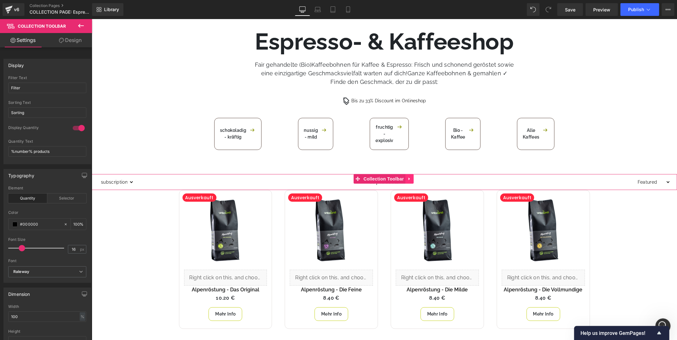
click at [409, 179] on icon at bounding box center [408, 178] width 1 height 3
click at [414, 179] on icon at bounding box center [414, 178] width 4 height 4
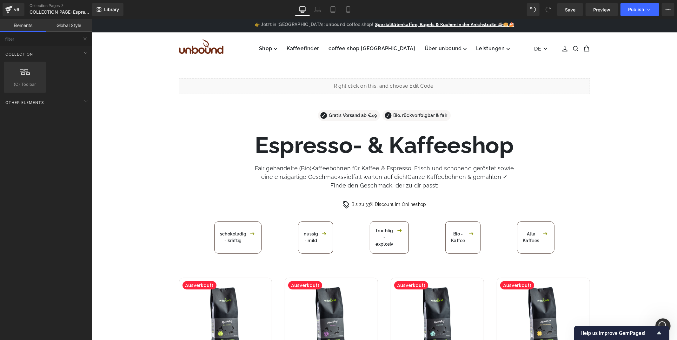
scroll to position [0, 0]
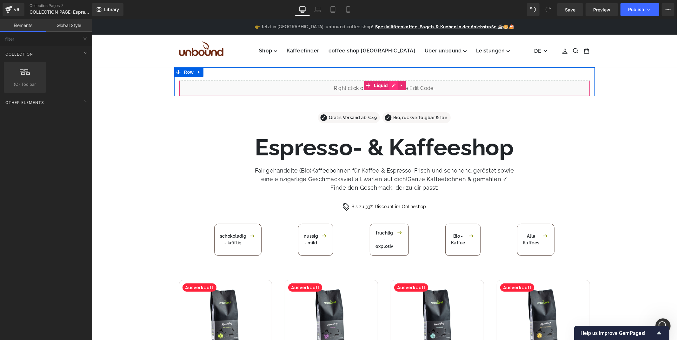
click at [388, 85] on div "Liquid" at bounding box center [384, 88] width 411 height 16
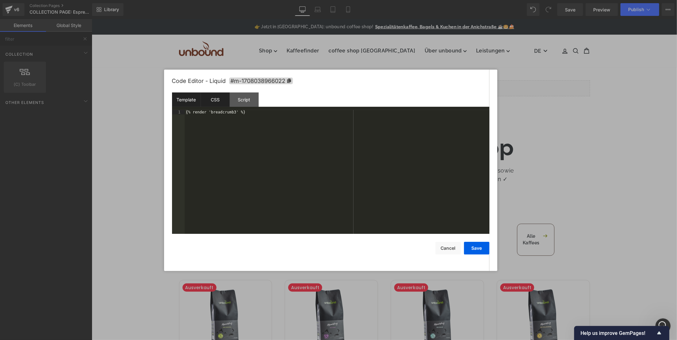
click at [217, 97] on div "CSS" at bounding box center [215, 99] width 29 height 14
click at [250, 97] on div "Script" at bounding box center [244, 99] width 29 height 14
click at [215, 99] on div "CSS" at bounding box center [215, 99] width 29 height 14
click at [183, 99] on div "Template" at bounding box center [186, 99] width 29 height 14
click at [211, 97] on div "CSS" at bounding box center [215, 99] width 29 height 14
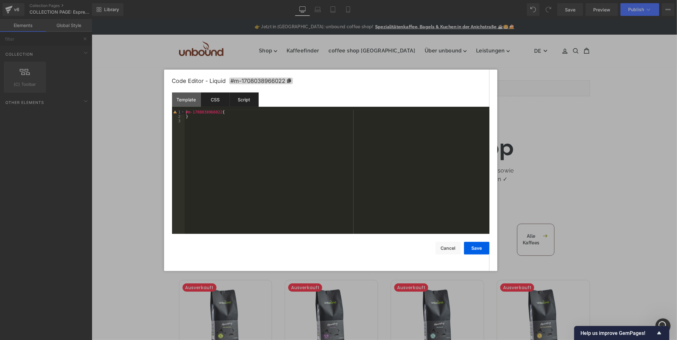
click at [245, 102] on div "Script" at bounding box center [244, 99] width 29 height 14
click at [345, 142] on div "( function ( jQuery ) { // var $module = jQuery('#m-1708038966022').children('.…" at bounding box center [337, 176] width 305 height 133
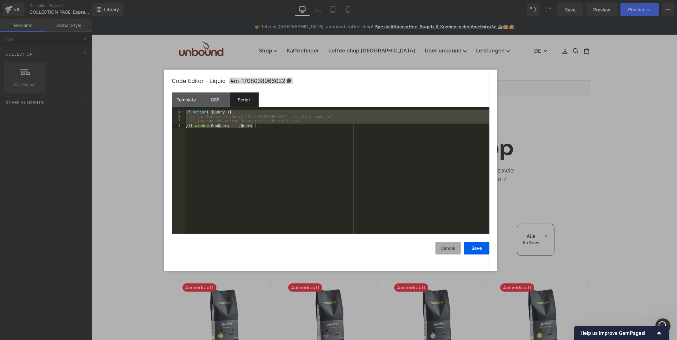
click at [449, 252] on button "Cancel" at bounding box center [448, 248] width 25 height 13
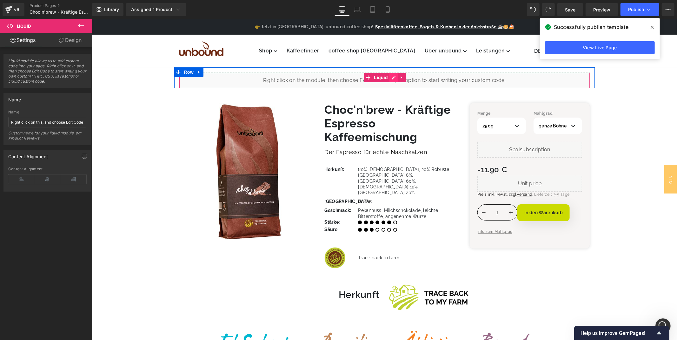
click at [390, 76] on div "Liquid" at bounding box center [384, 80] width 411 height 16
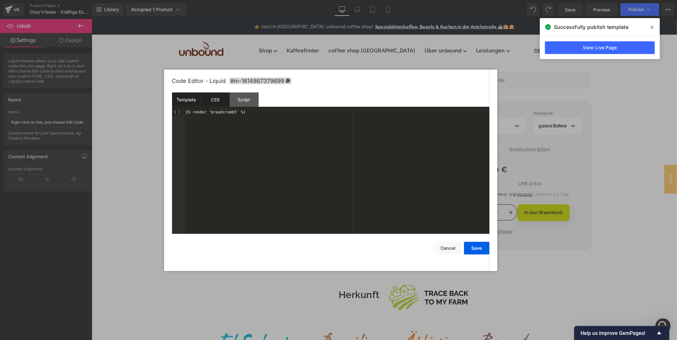
click at [224, 99] on div "CSS" at bounding box center [215, 99] width 29 height 14
click at [259, 100] on div "Template CSS Script Data" at bounding box center [331, 100] width 318 height 17
click at [256, 100] on div "Script" at bounding box center [244, 99] width 29 height 14
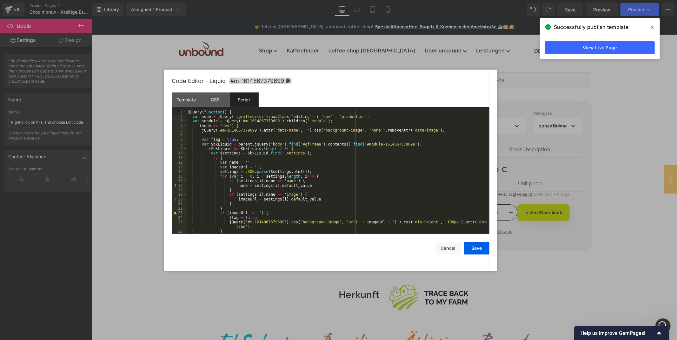
drag, startPoint x: 591, startPoint y: 96, endPoint x: 499, endPoint y: 77, distance: 94.0
click at [591, 96] on div at bounding box center [338, 170] width 677 height 340
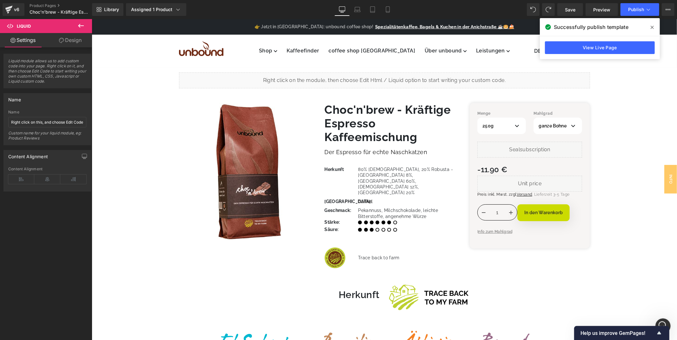
click at [652, 27] on icon at bounding box center [652, 27] width 3 height 3
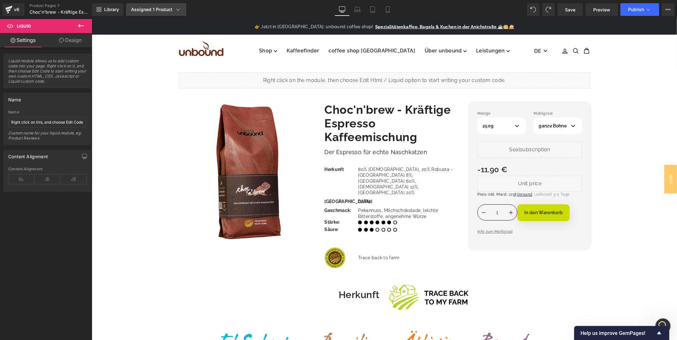
click at [164, 10] on div "Assigned 1 Product" at bounding box center [156, 9] width 50 height 6
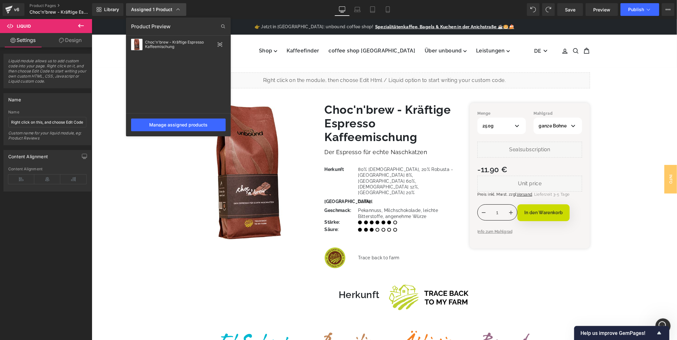
click at [164, 10] on div "Assigned 1 Product" at bounding box center [156, 9] width 50 height 6
